Goal: Find contact information: Find contact information

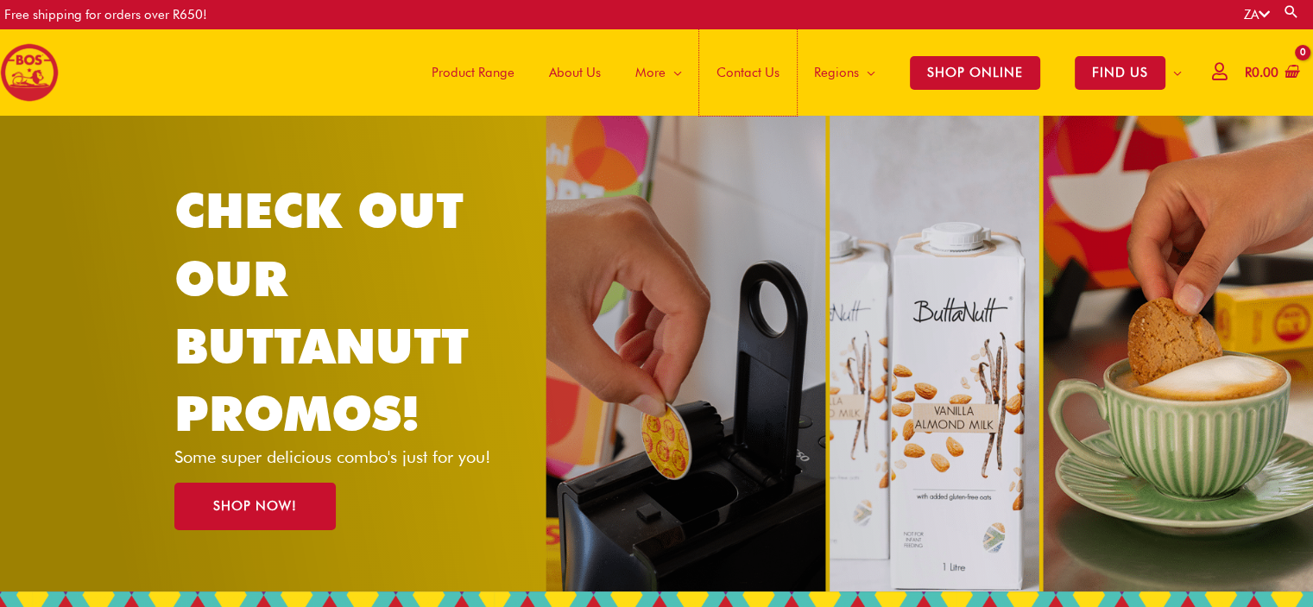
click at [737, 75] on span "Contact Us" at bounding box center [747, 73] width 63 height 52
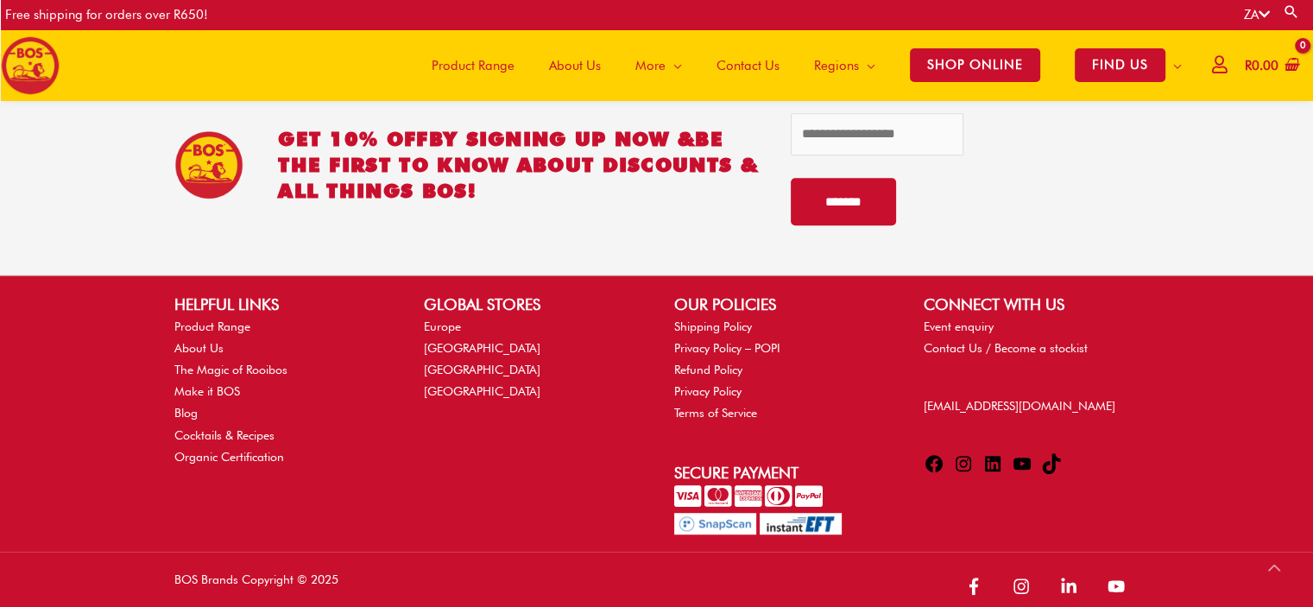
scroll to position [1057, 0]
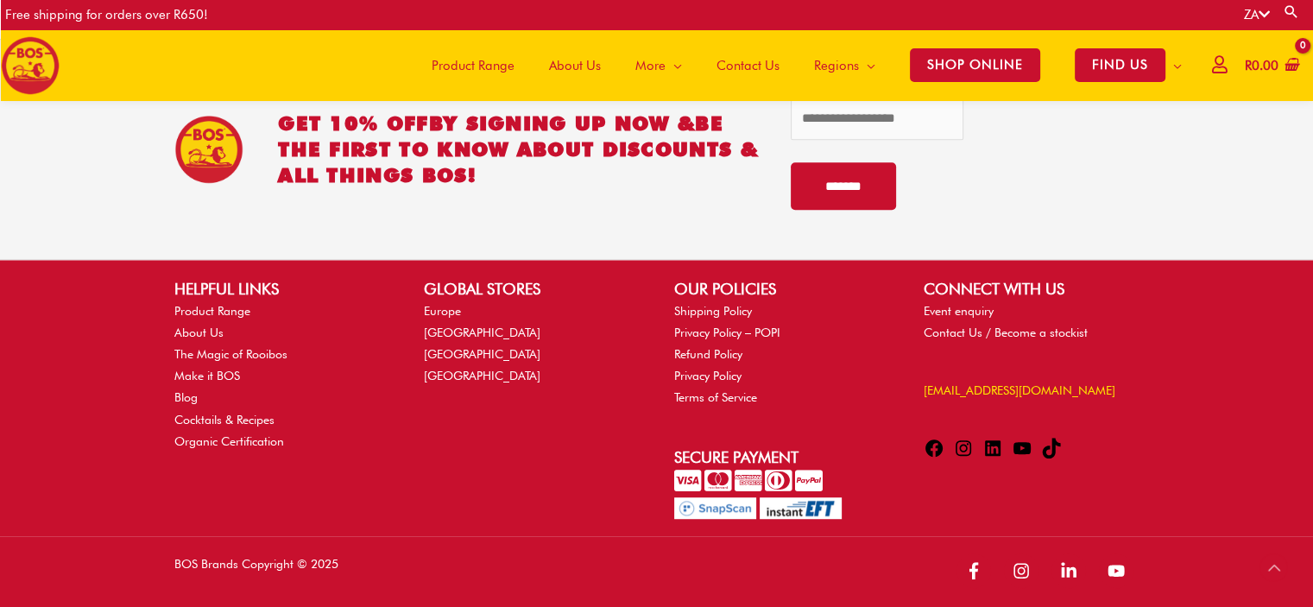
drag, startPoint x: 1047, startPoint y: 385, endPoint x: 1036, endPoint y: 389, distance: 12.0
click at [1036, 389] on p "[EMAIL_ADDRESS][DOMAIN_NAME]" at bounding box center [1030, 391] width 215 height 22
drag, startPoint x: 1042, startPoint y: 400, endPoint x: 920, endPoint y: 390, distance: 122.1
click at [920, 390] on div "CONNECT WITH US Event enquiry Contact Us / Become a stockist info@bosbrands.com…" at bounding box center [1030, 371] width 249 height 189
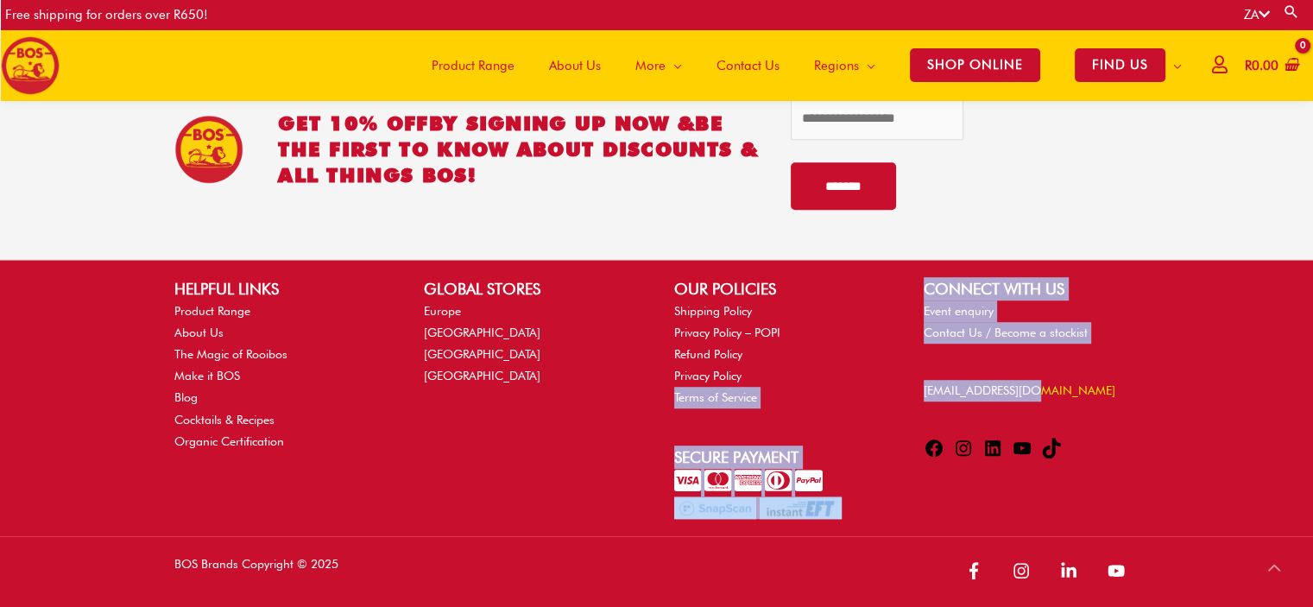
drag, startPoint x: 880, startPoint y: 381, endPoint x: 1035, endPoint y: 393, distance: 154.9
click at [1035, 393] on div "HELPFUL LINKS Product Range About Us The Magic of Rooibos Make it BOS Blog Cock…" at bounding box center [656, 398] width 998 height 242
copy div "Terms of Service Secure Payment CONNECT WITH US Event enquiry Contact Us / Beco…"
